Goal: Transaction & Acquisition: Book appointment/travel/reservation

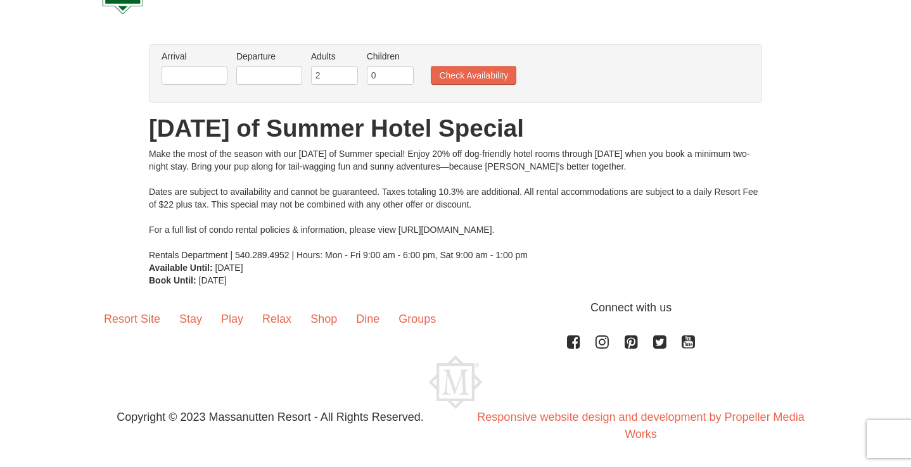
scroll to position [60, 0]
click at [184, 68] on input "text" at bounding box center [194, 75] width 66 height 19
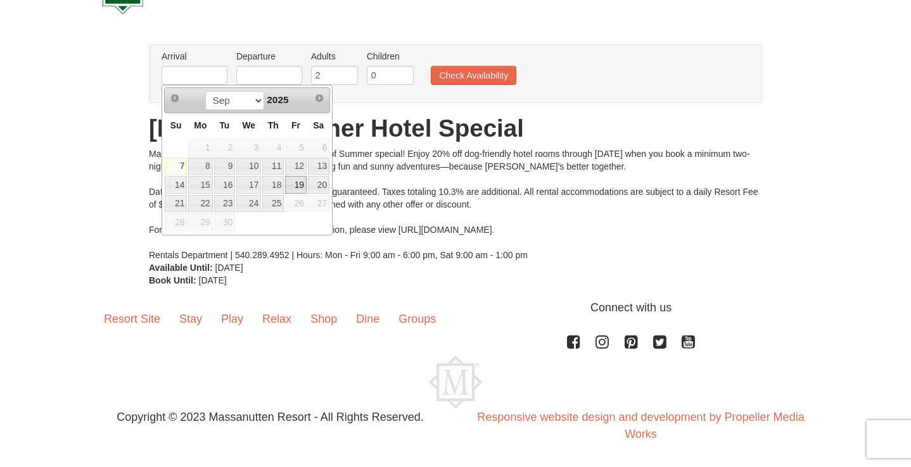
click at [303, 183] on link "19" at bounding box center [296, 185] width 22 height 18
type input "[DATE]"
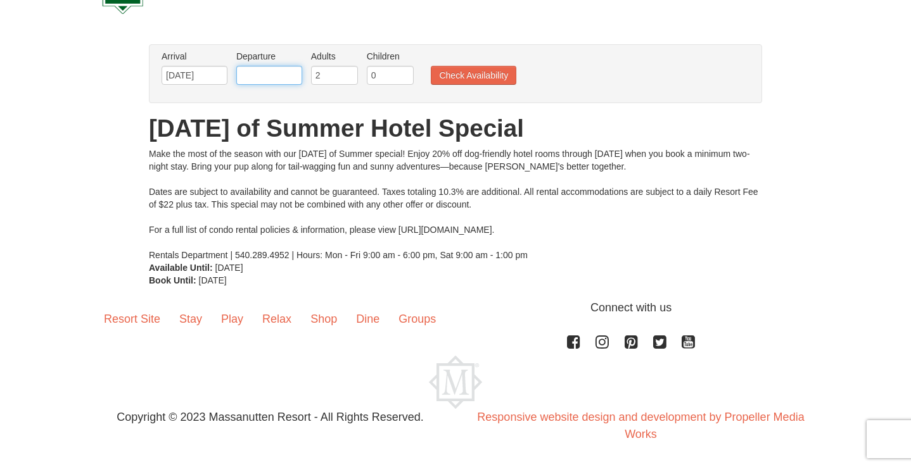
click at [253, 76] on input "text" at bounding box center [269, 75] width 66 height 19
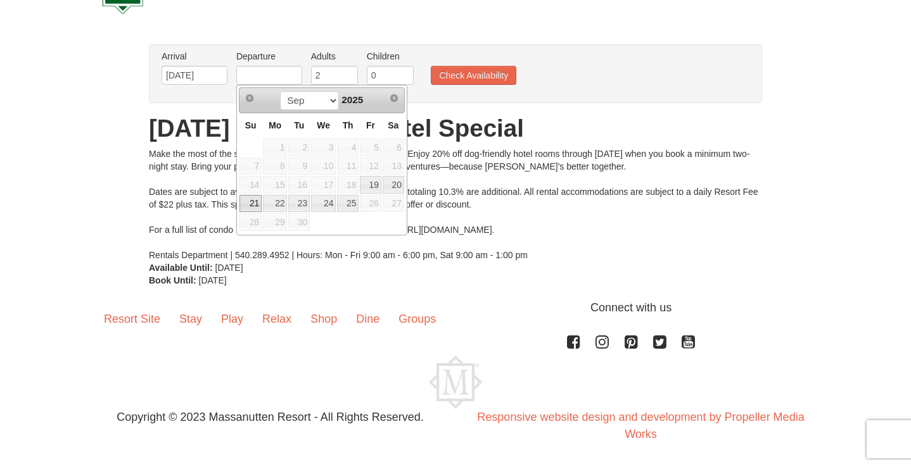
click at [251, 202] on link "21" at bounding box center [250, 204] width 22 height 18
type input "[DATE]"
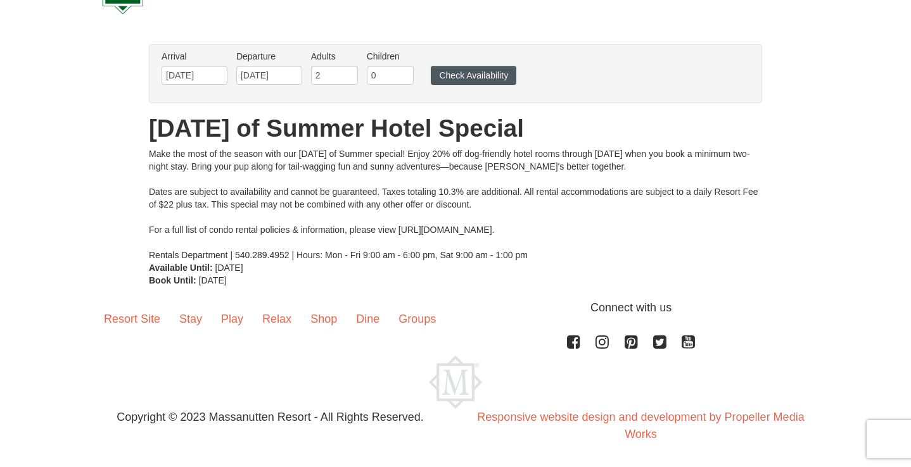
click at [465, 76] on button "Check Availability" at bounding box center [473, 75] width 85 height 19
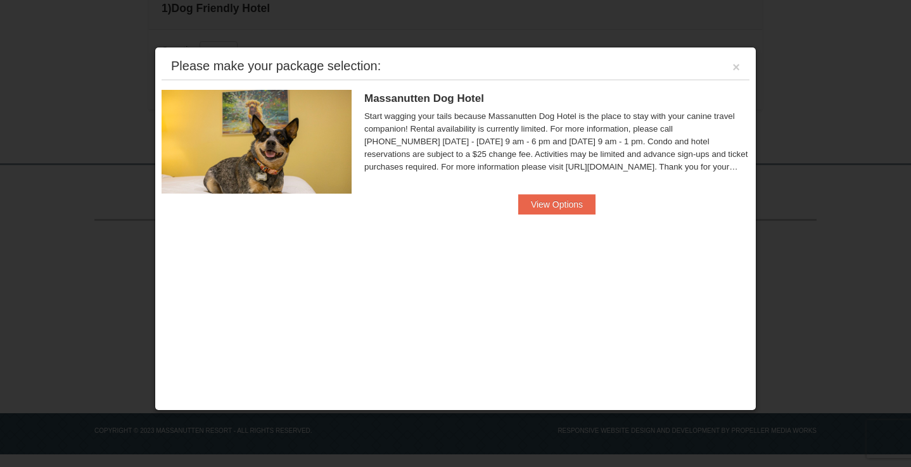
scroll to position [348, 0]
click at [575, 204] on button "View Options" at bounding box center [556, 204] width 77 height 20
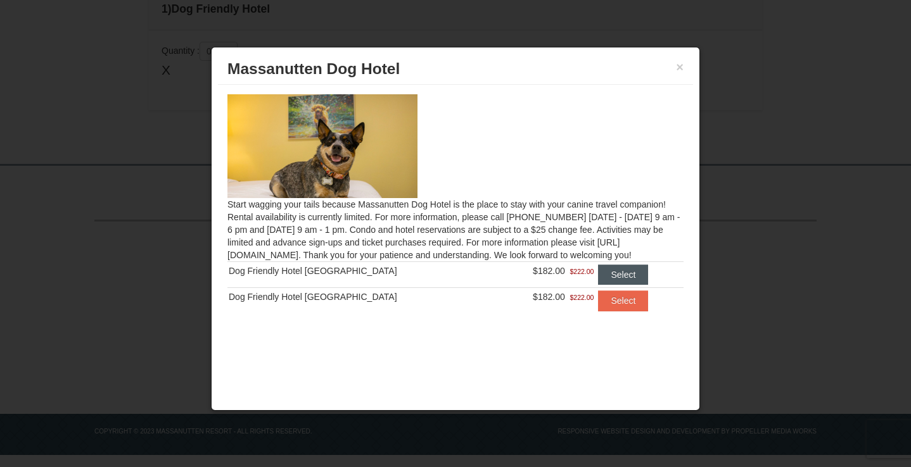
click at [620, 275] on button "Select" at bounding box center [623, 275] width 50 height 20
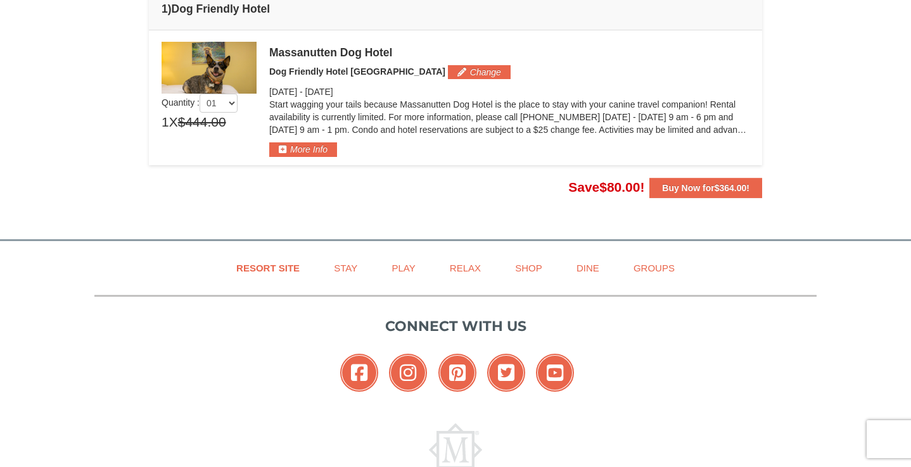
click at [306, 157] on td "Please make your package selection: ×" at bounding box center [455, 97] width 613 height 135
click at [293, 146] on button "More Info" at bounding box center [303, 149] width 68 height 14
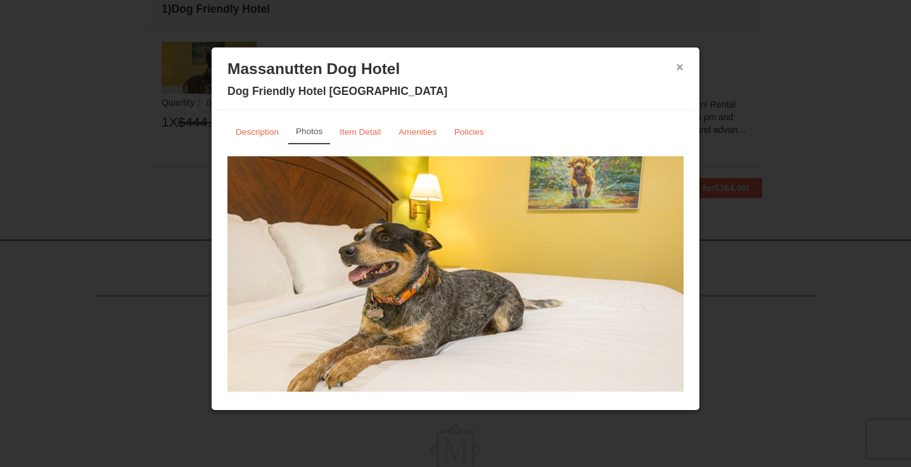
click at [679, 66] on button "×" at bounding box center [680, 67] width 8 height 13
